Goal: Information Seeking & Learning: Learn about a topic

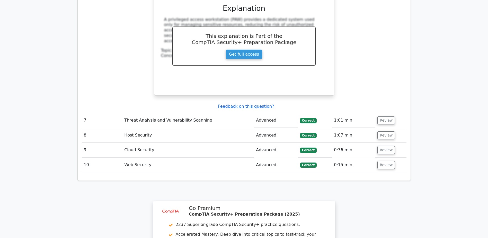
scroll to position [844, 0]
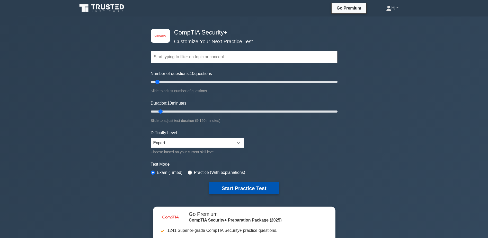
click at [244, 182] on button "Start Practice Test" at bounding box center [243, 188] width 69 height 12
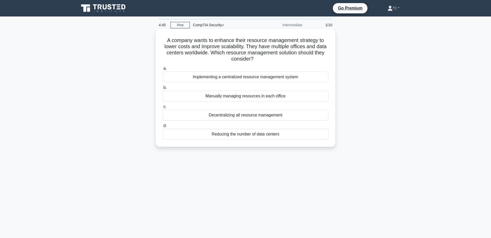
click at [255, 77] on div "Implementing a centralized resource management system" at bounding box center [245, 76] width 167 height 11
click at [162, 70] on input "a. Implementing a centralized resource management system" at bounding box center [162, 68] width 0 height 3
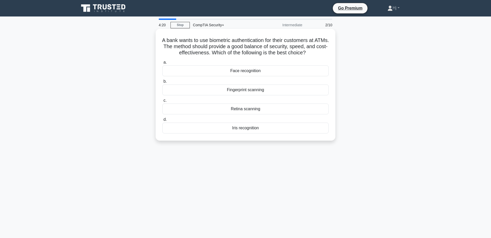
click at [275, 67] on div "Face recognition" at bounding box center [245, 70] width 167 height 11
click at [162, 64] on input "a. Face recognition" at bounding box center [162, 62] width 0 height 3
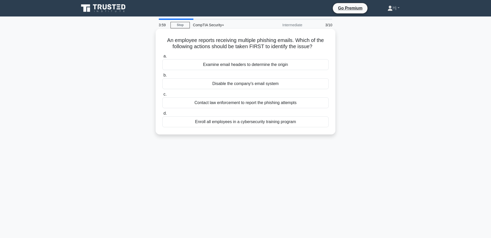
click at [268, 64] on div "Examine email headers to determine the origin" at bounding box center [245, 64] width 167 height 11
click at [162, 58] on input "a. Examine email headers to determine the origin" at bounding box center [162, 55] width 0 height 3
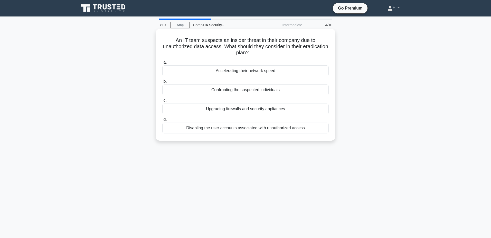
click at [246, 125] on div "Disabling the user accounts associated with unauthorized access" at bounding box center [245, 127] width 167 height 11
click at [162, 121] on input "d. Disabling the user accounts associated with unauthorized access" at bounding box center [162, 119] width 0 height 3
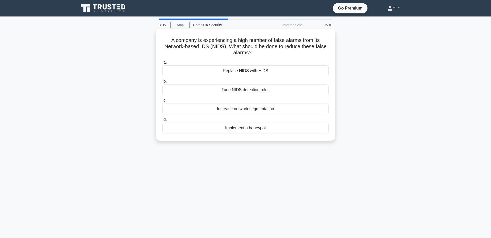
click at [249, 91] on div "Tune NIDS detection rules" at bounding box center [245, 89] width 167 height 11
click at [162, 83] on input "b. Tune NIDS detection rules" at bounding box center [162, 81] width 0 height 3
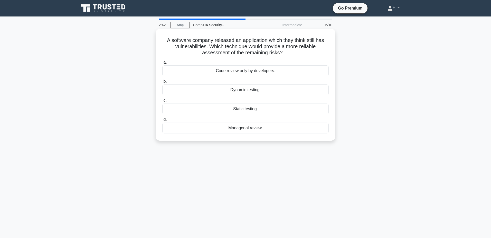
click at [237, 108] on div "Static testing." at bounding box center [245, 108] width 167 height 11
click at [162, 102] on input "c. Static testing." at bounding box center [162, 100] width 0 height 3
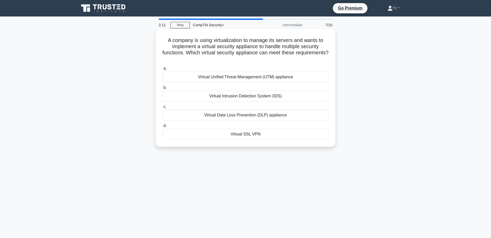
click at [264, 75] on div "Virtual Unified Threat Management (UTM) appliance" at bounding box center [245, 76] width 167 height 11
click at [162, 70] on input "a. Virtual Unified Threat Management (UTM) appliance" at bounding box center [162, 68] width 0 height 3
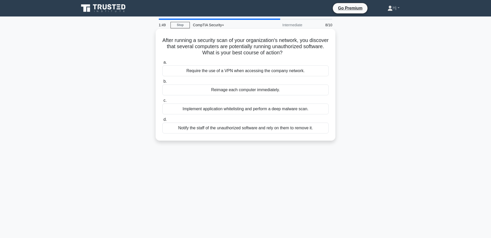
click at [276, 109] on div "Implement application whitelisting and perform a deep malware scan." at bounding box center [245, 108] width 167 height 11
click at [162, 102] on input "c. Implement application whitelisting and perform a deep malware scan." at bounding box center [162, 100] width 0 height 3
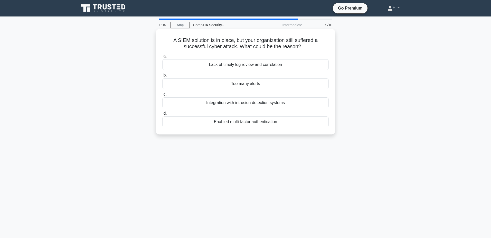
click at [292, 62] on div "Lack of timely log review and correlation" at bounding box center [245, 64] width 167 height 11
click at [162, 58] on input "a. Lack of timely log review and correlation" at bounding box center [162, 55] width 0 height 3
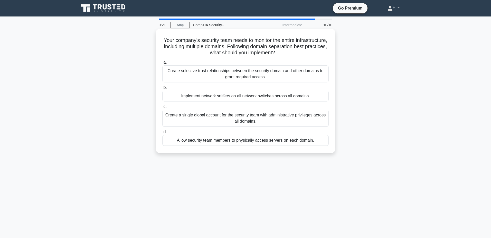
click at [263, 120] on div "Create a single global account for the security team with administrative privil…" at bounding box center [245, 117] width 167 height 17
click at [162, 108] on input "c. Create a single global account for the security team with administrative pri…" at bounding box center [162, 106] width 0 height 3
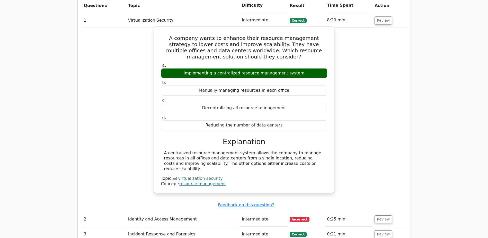
scroll to position [463, 0]
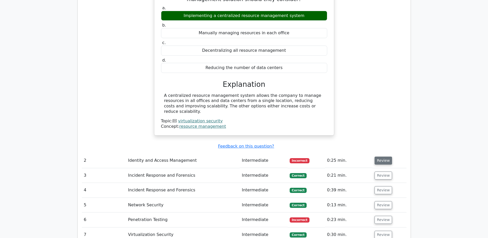
click at [379, 156] on button "Review" at bounding box center [382, 160] width 17 height 8
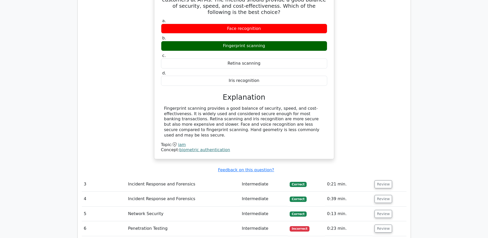
scroll to position [745, 0]
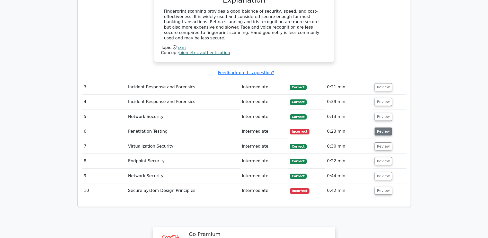
click at [382, 127] on button "Review" at bounding box center [382, 131] width 17 height 8
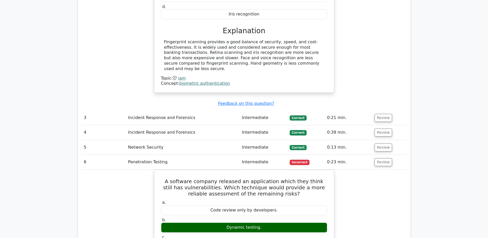
scroll to position [668, 0]
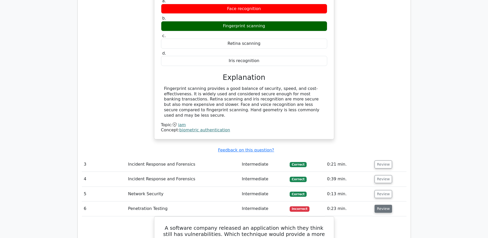
click at [380, 204] on button "Review" at bounding box center [382, 208] width 17 height 8
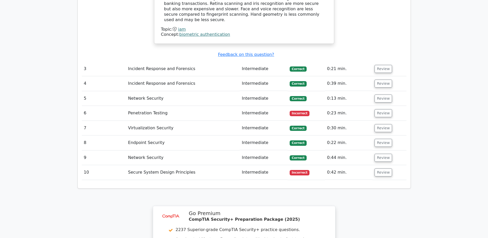
scroll to position [720, 0]
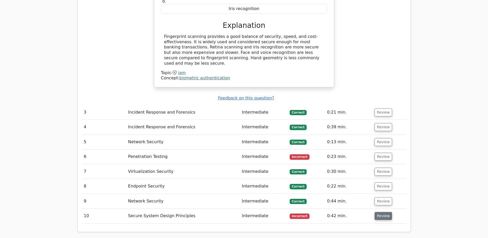
click at [381, 212] on button "Review" at bounding box center [382, 216] width 17 height 8
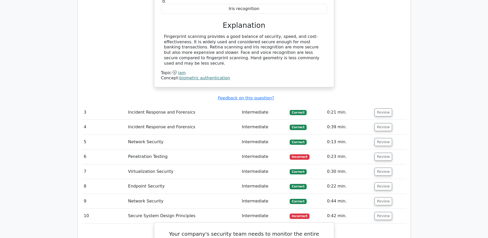
scroll to position [849, 0]
